Goal: Ask a question

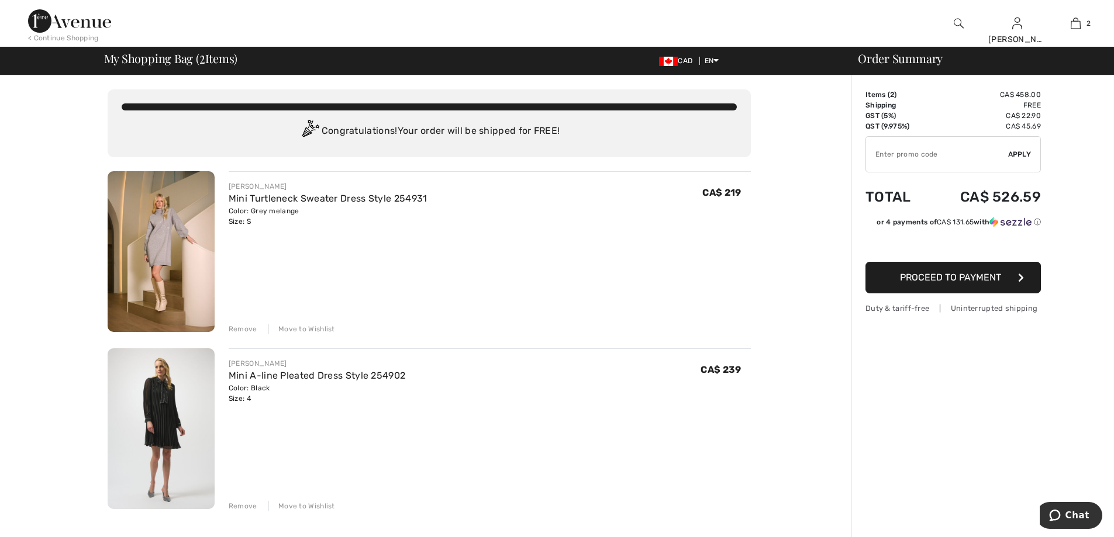
click at [82, 25] on img at bounding box center [69, 20] width 83 height 23
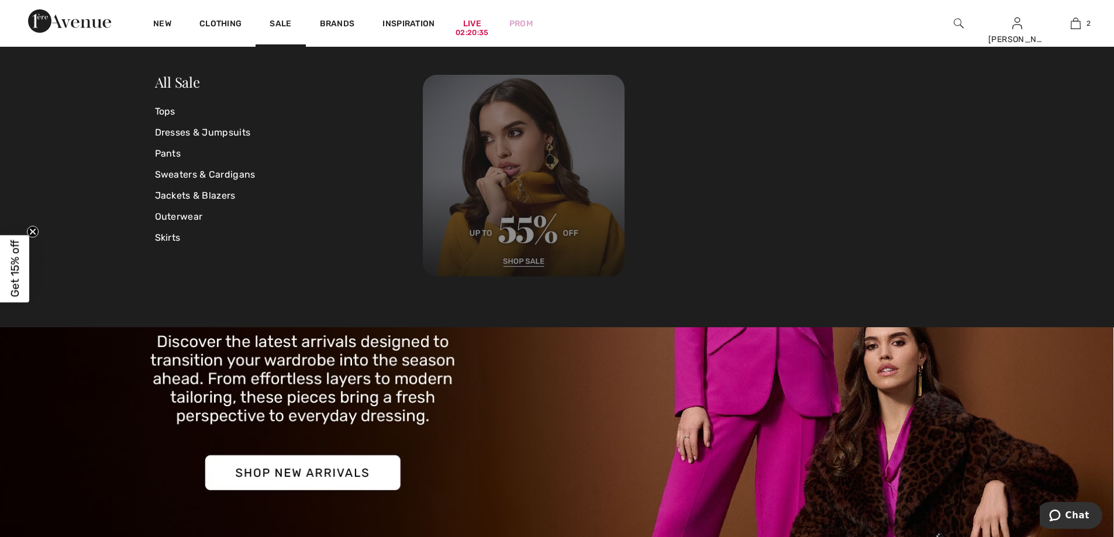
click at [517, 219] on img at bounding box center [524, 176] width 202 height 202
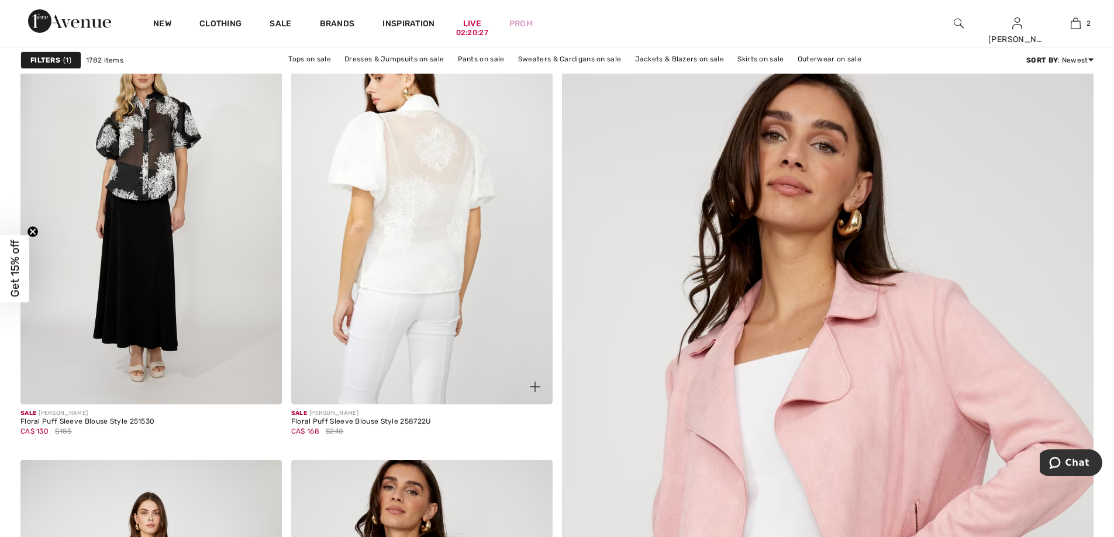
scroll to position [175, 0]
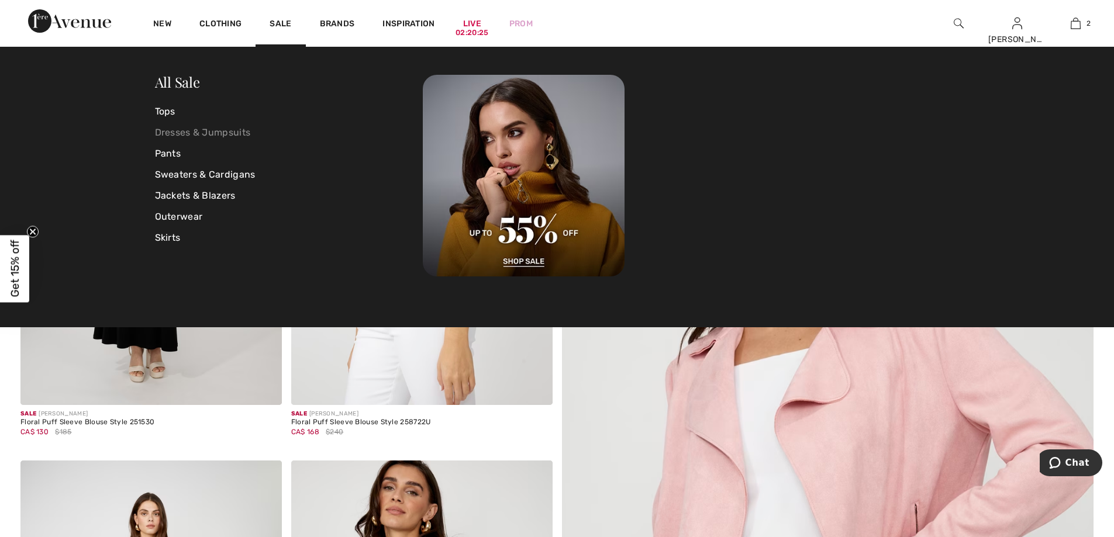
click at [181, 131] on link "Dresses & Jumpsuits" at bounding box center [289, 132] width 268 height 21
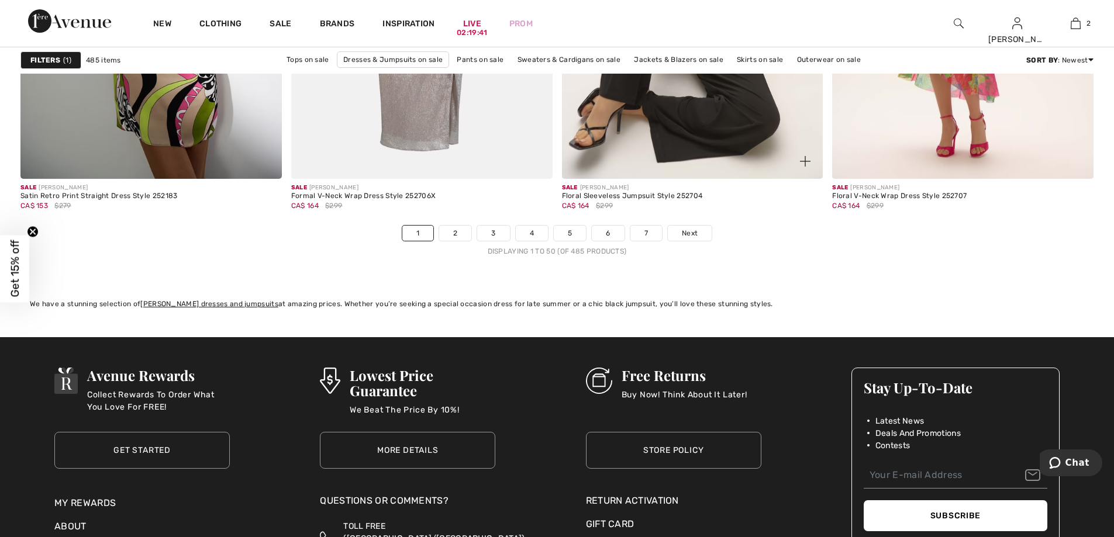
scroll to position [6659, 0]
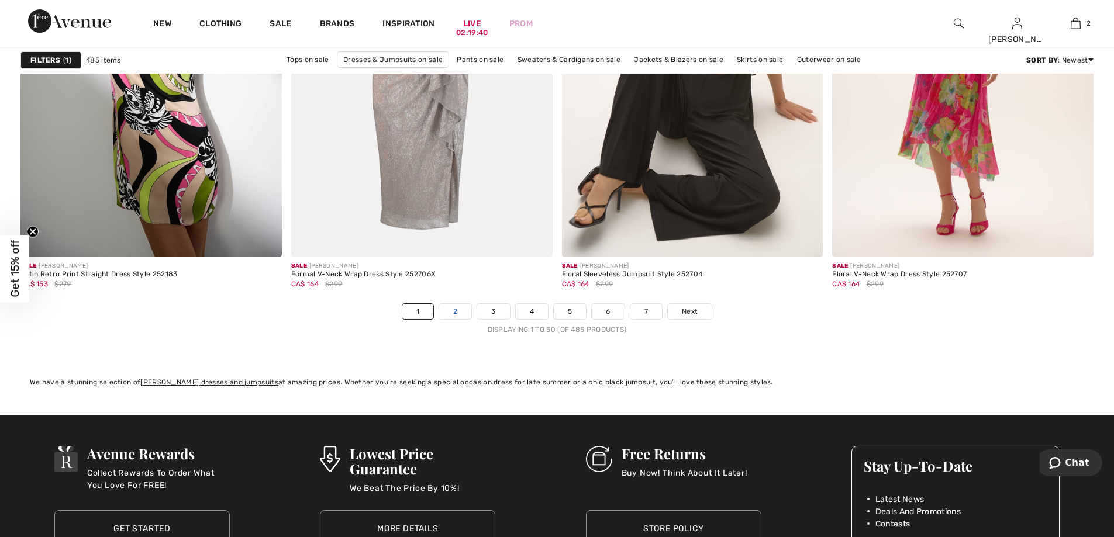
click at [453, 315] on link "2" at bounding box center [455, 311] width 32 height 15
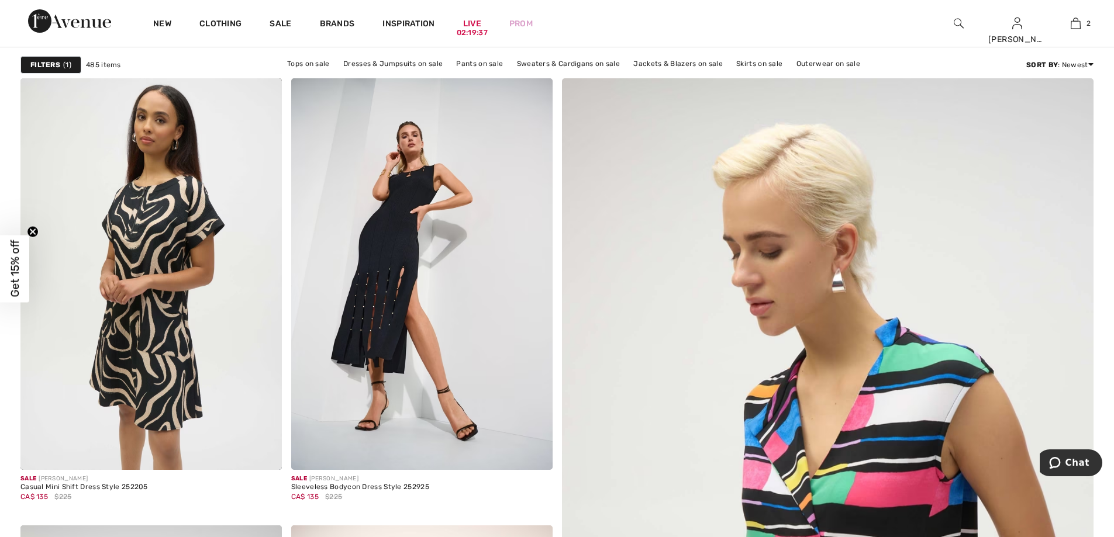
scroll to position [58, 0]
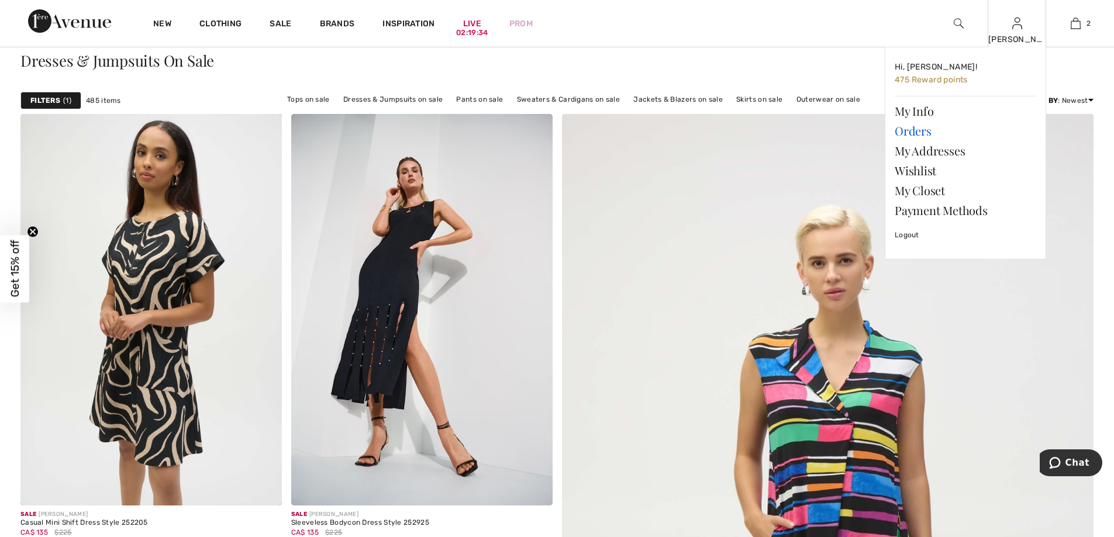
click at [927, 127] on link "Orders" at bounding box center [965, 131] width 141 height 20
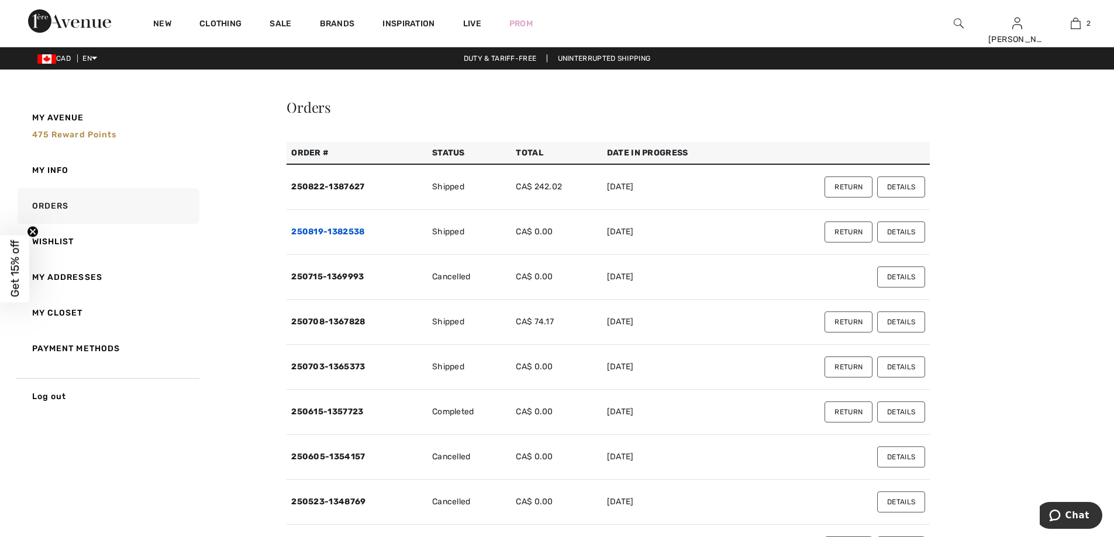
click at [332, 228] on link "250819-1382538" at bounding box center [327, 232] width 73 height 10
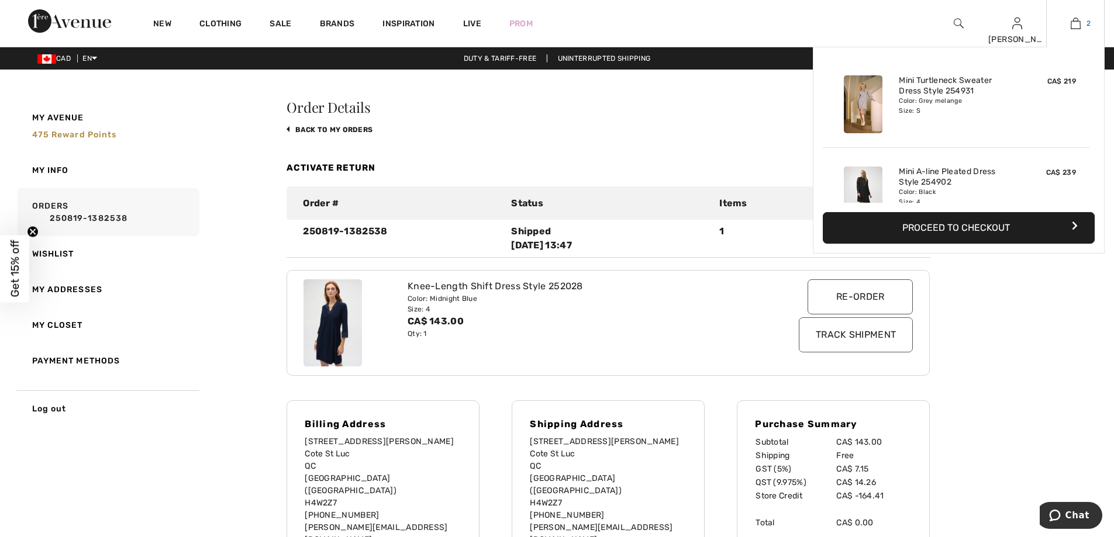
click at [1073, 29] on img at bounding box center [1076, 23] width 10 height 14
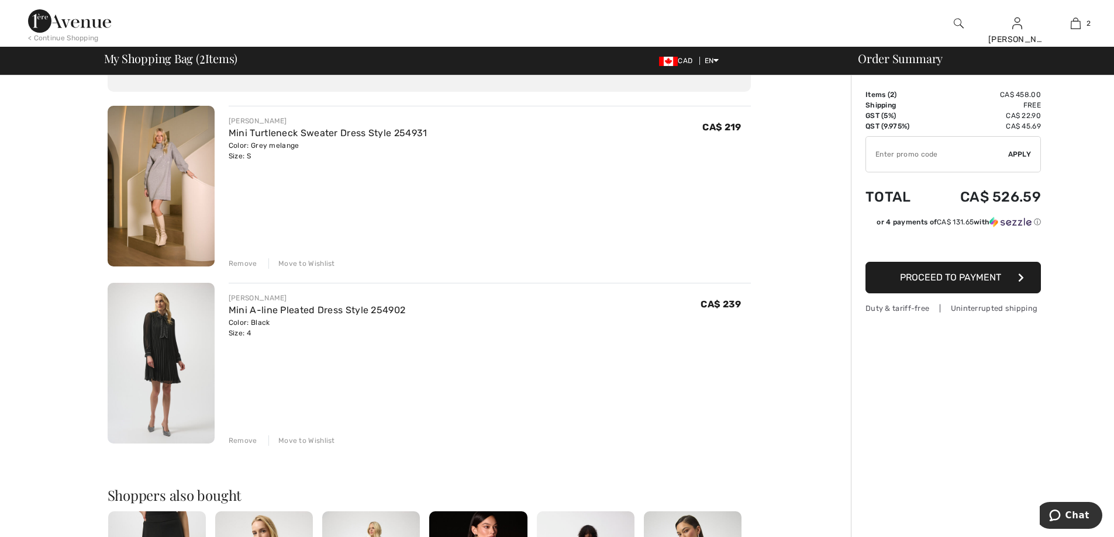
scroll to position [58, 0]
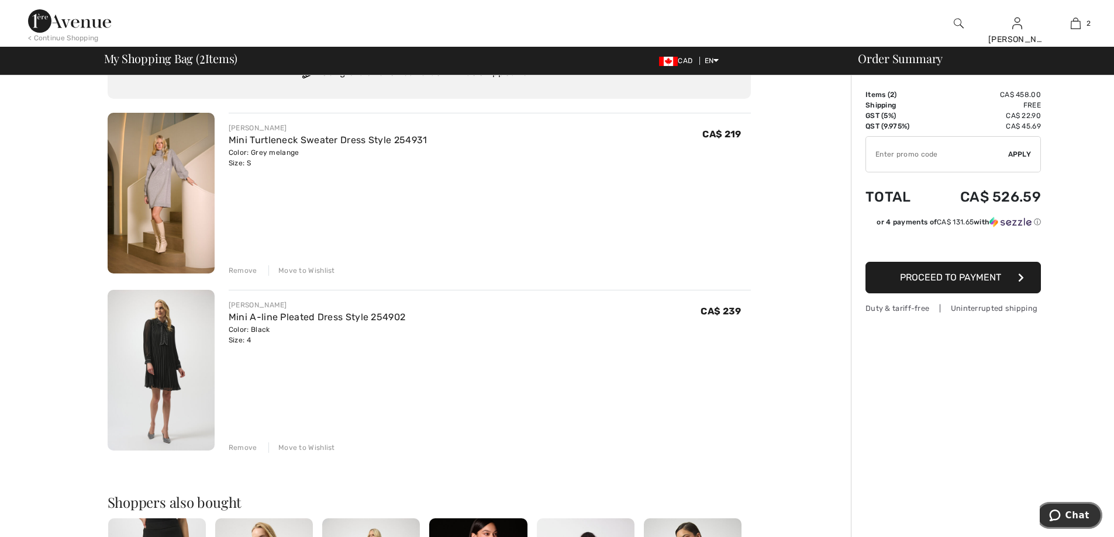
click at [1061, 515] on icon "Chat" at bounding box center [1055, 516] width 12 height 12
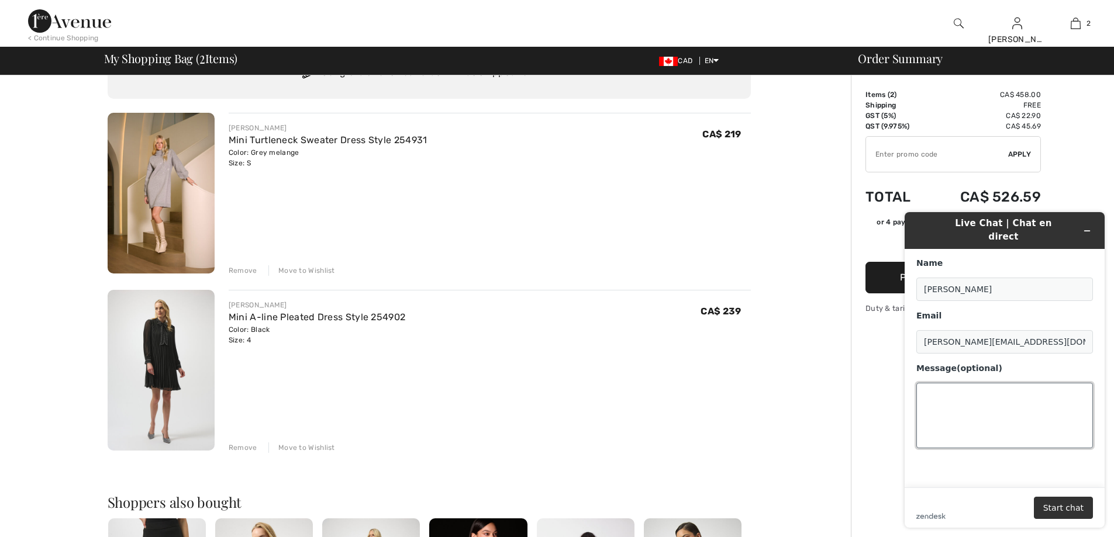
click at [983, 393] on textarea "Message (optional)" at bounding box center [1004, 415] width 177 height 65
type textarea "hi"
click at [1048, 505] on button "Start chat" at bounding box center [1063, 508] width 59 height 22
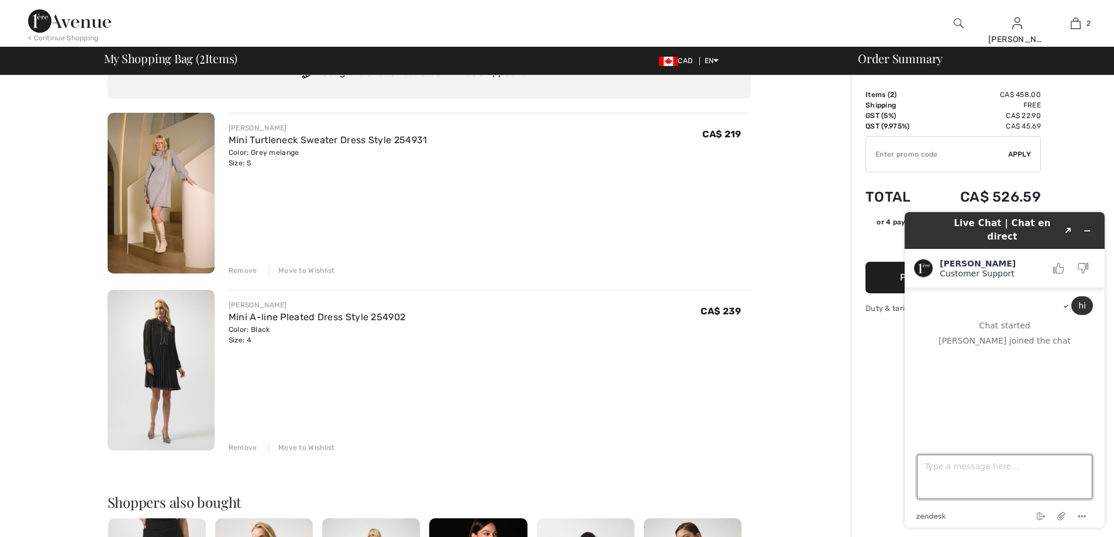
click at [940, 465] on textarea "Type a message here..." at bounding box center [1004, 477] width 175 height 44
type textarea "do you have these dresses?"
drag, startPoint x: 230, startPoint y: 130, endPoint x: 306, endPoint y: 161, distance: 82.1
click at [306, 161] on div "JOSEPH RIBKOFF Mini Turtleneck Sweater Dress Style 254931 Color: Grey melange S…" at bounding box center [328, 146] width 199 height 46
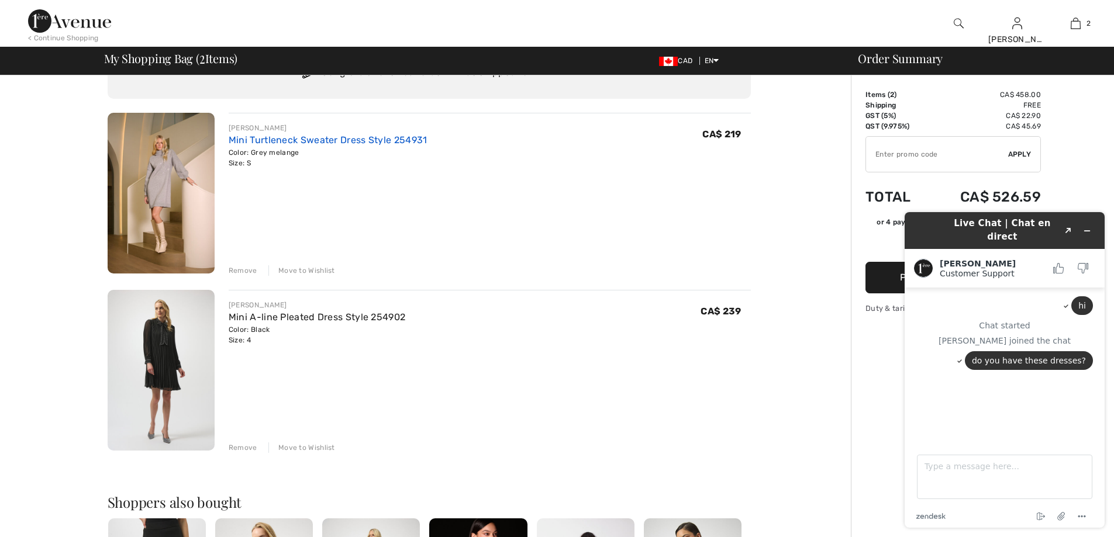
copy div "JOSEPH RIBKOFF Mini Turtleneck Sweater Dress Style 254931 Color: Grey melange S…"
click at [927, 469] on textarea "Type a message here..." at bounding box center [1004, 477] width 175 height 44
paste textarea "[PERSON_NAME] Mini Turtleneck Sweater Dress Style 254931 Color: Grey melange Si…"
type textarea "[PERSON_NAME] Mini Turtleneck Sweater Dress Style 254931 Color: Grey melange Si…"
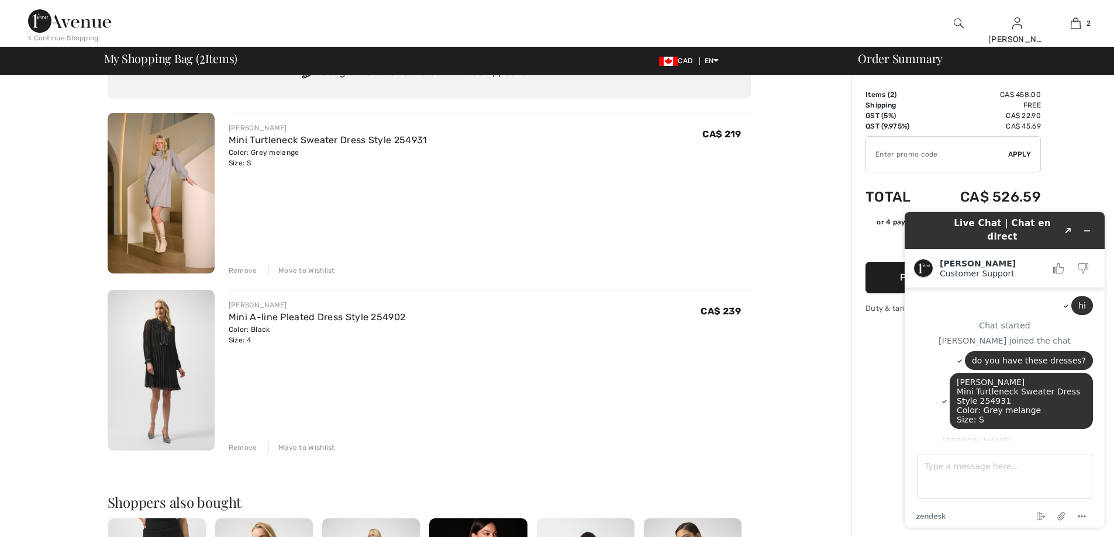
scroll to position [28, 0]
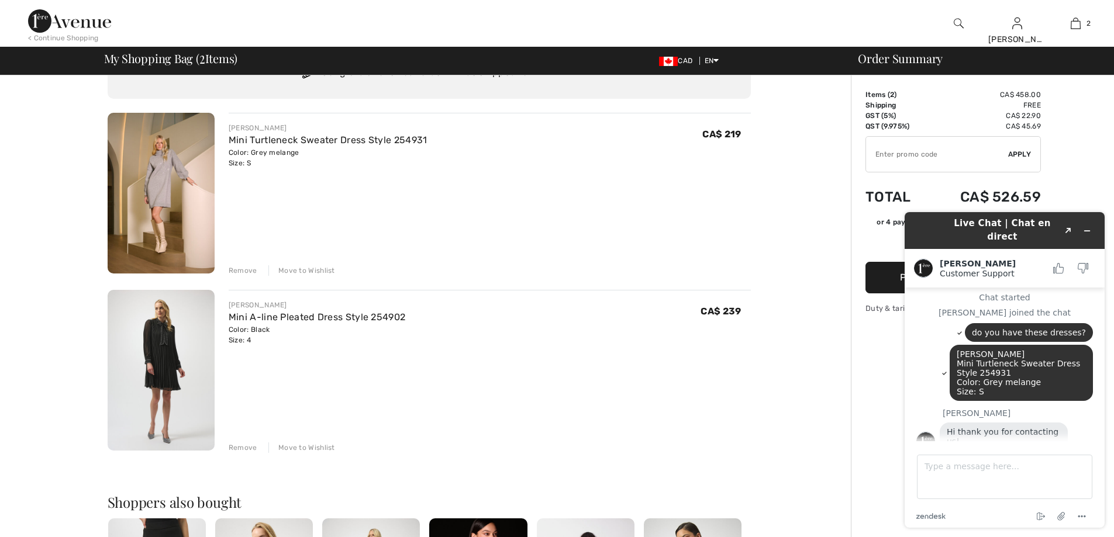
drag, startPoint x: 231, startPoint y: 303, endPoint x: 263, endPoint y: 344, distance: 52.0
click at [263, 344] on div "JOSEPH RIBKOFF Mini A-line Pleated Dress Style 254902 Color: Black Size: 4 Fina…" at bounding box center [317, 323] width 177 height 46
click at [269, 341] on div "Color: Black Size: 4" at bounding box center [317, 334] width 177 height 21
drag, startPoint x: 229, startPoint y: 304, endPoint x: 251, endPoint y: 344, distance: 45.5
click at [251, 344] on div "JOSEPH RIBKOFF Mini A-line Pleated Dress Style 254902 Color: Black Size: 4 Fina…" at bounding box center [317, 323] width 177 height 46
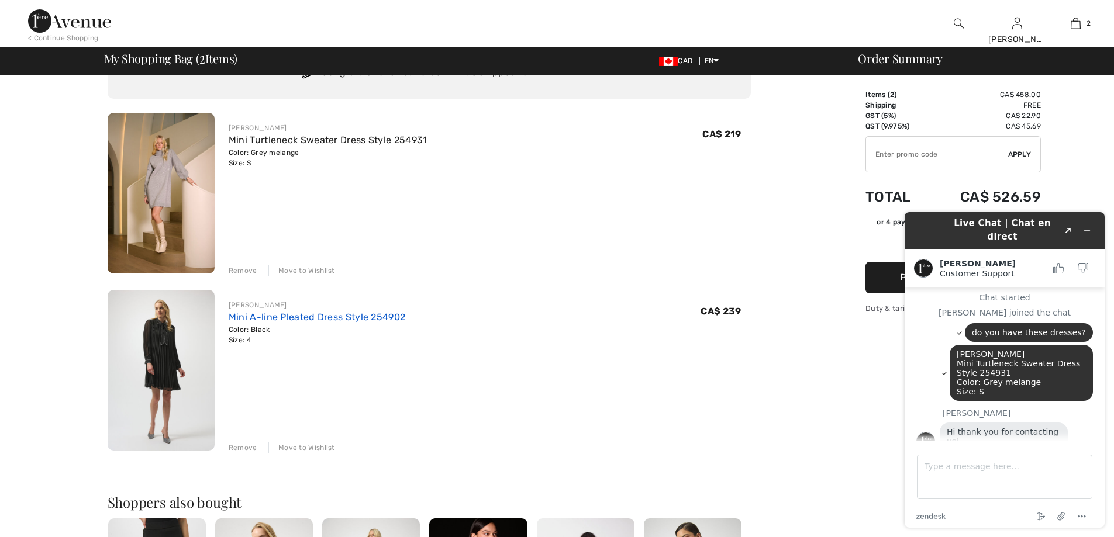
copy div "JOSEPH RIBKOFF Mini A-line Pleated Dress Style 254902 Color: Black Size: 4"
click at [933, 471] on textarea "Type a message here..." at bounding box center [1004, 477] width 175 height 44
paste textarea "[PERSON_NAME] Mini A-line Pleated Dress Style 254902 Color: Black Size: 4"
type textarea "[PERSON_NAME] Mini A-line Pleated Dress Style 254902 Color: Black Size: 4"
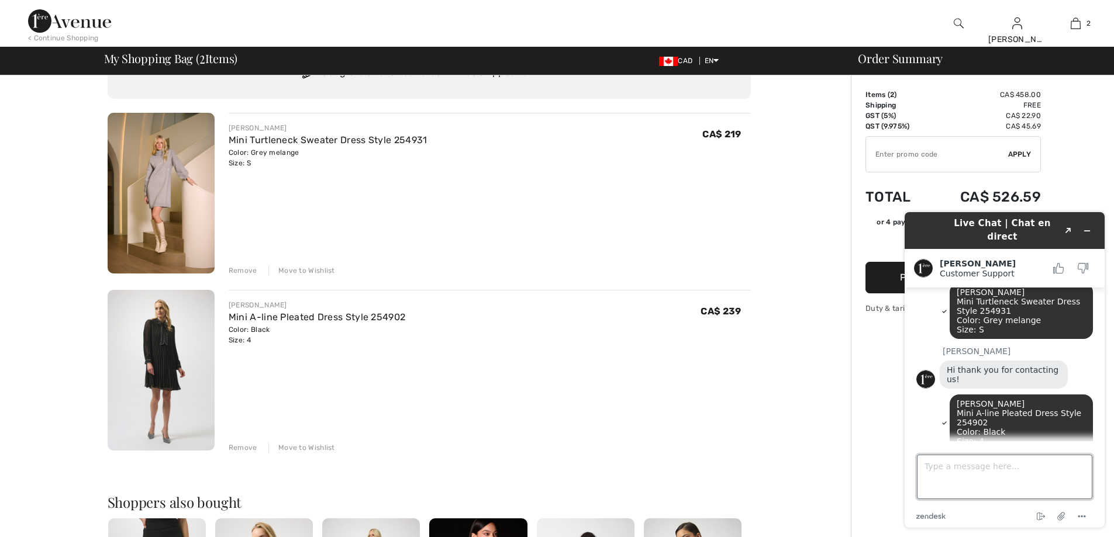
click at [980, 470] on textarea "Type a message here..." at bounding box center [1004, 477] width 175 height 44
type textarea "can I have a promo code?"
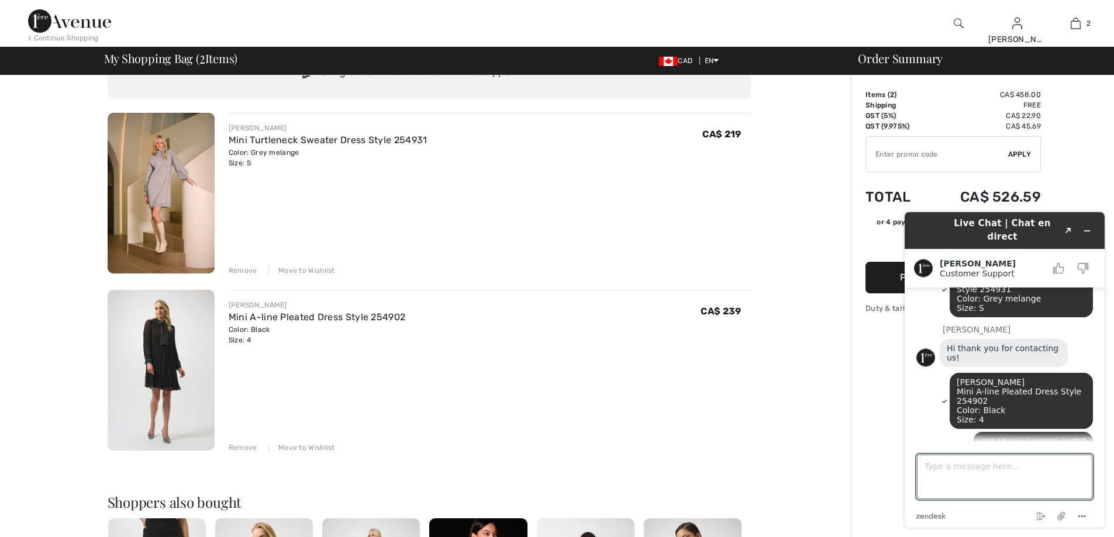
click at [154, 351] on img at bounding box center [161, 370] width 107 height 161
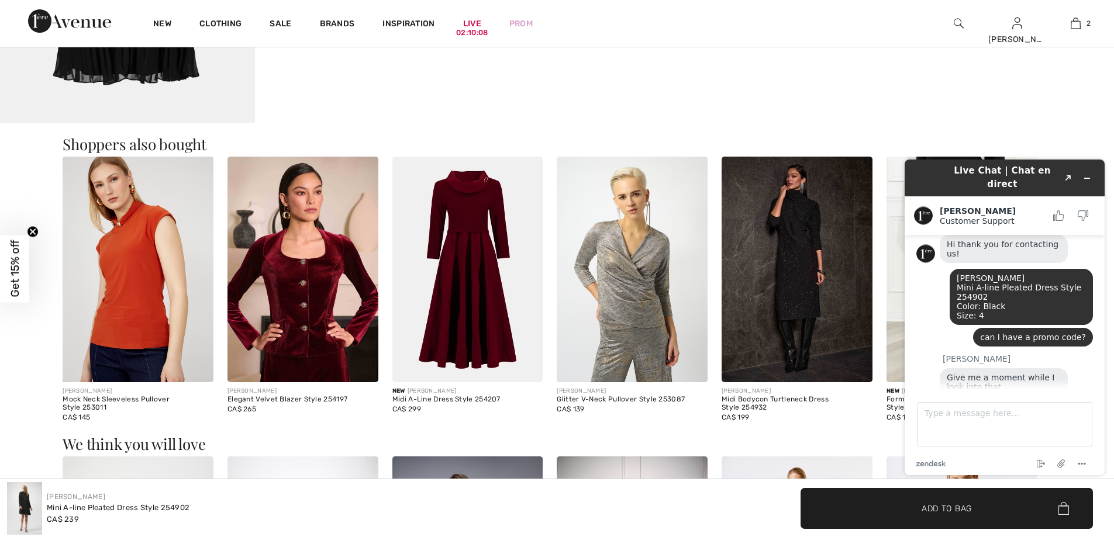
scroll to position [197, 0]
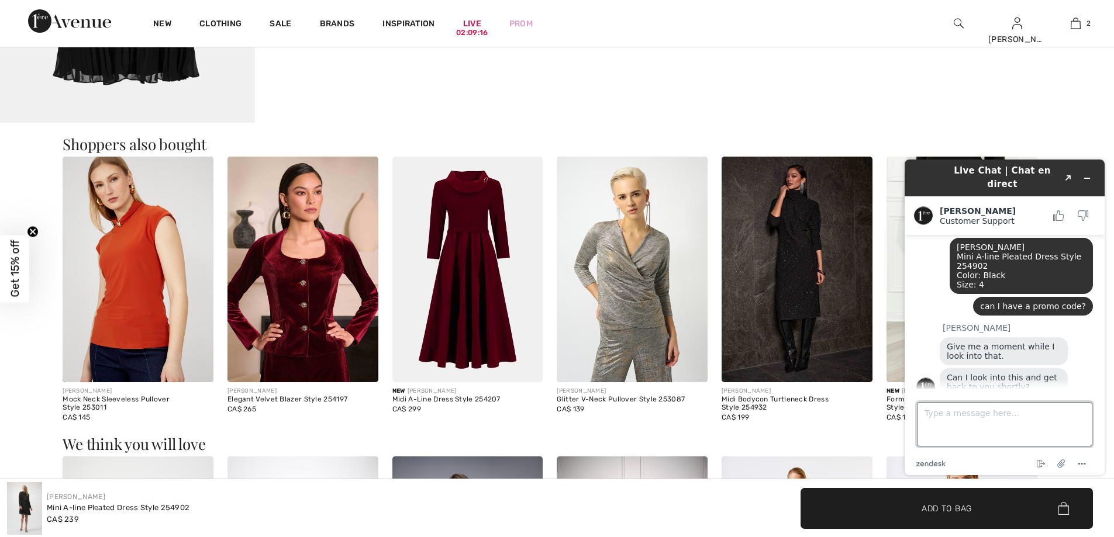
click at [990, 407] on textarea "Type a message here..." at bounding box center [1004, 424] width 175 height 44
type textarea "sure email me"
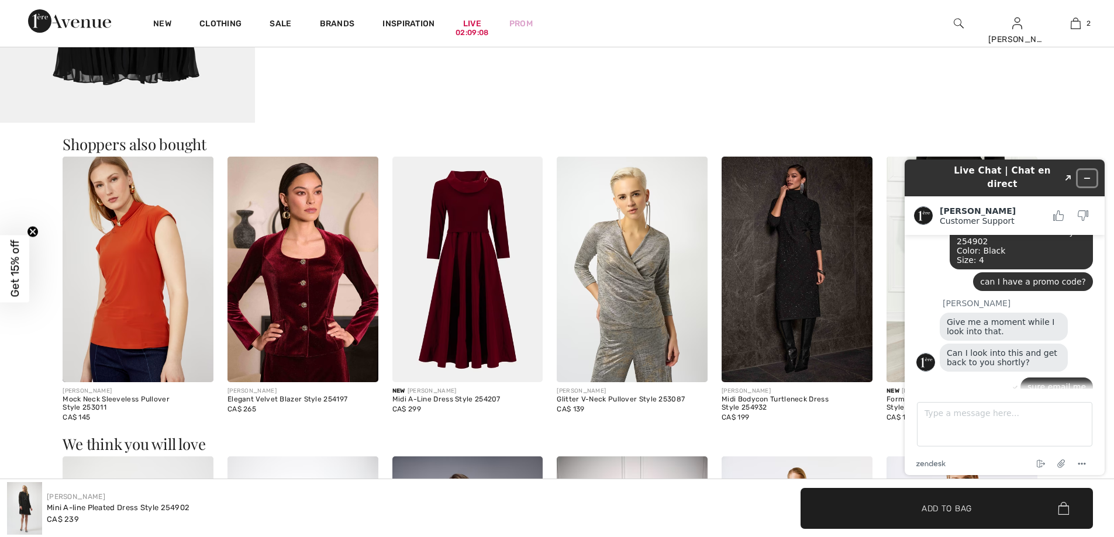
click at [1085, 174] on icon "Minimize widget" at bounding box center [1087, 178] width 8 height 8
